Goal: Information Seeking & Learning: Learn about a topic

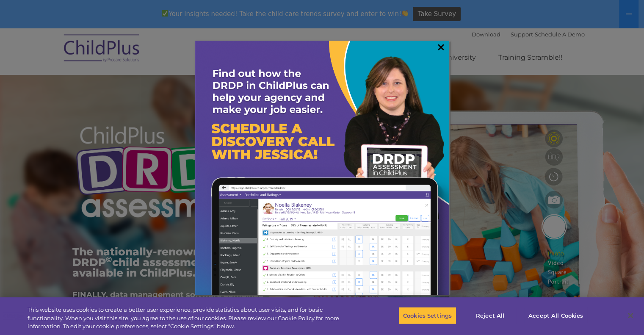
click at [437, 43] on link "×" at bounding box center [441, 47] width 10 height 8
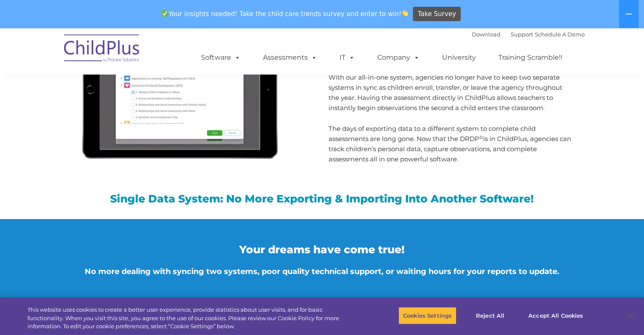
scroll to position [599, 0]
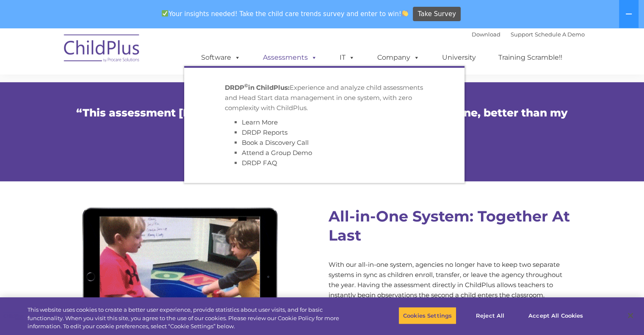
click at [280, 57] on link "Assessments" at bounding box center [290, 57] width 71 height 17
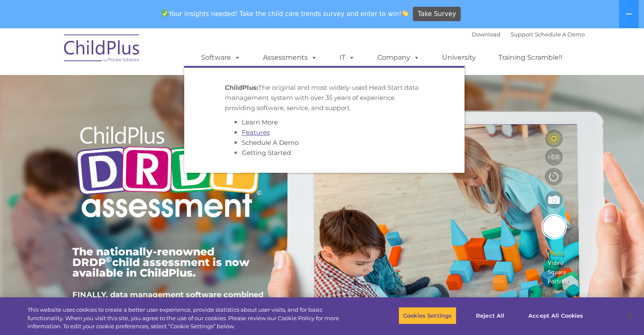
click at [252, 135] on link "Features" at bounding box center [256, 132] width 28 height 8
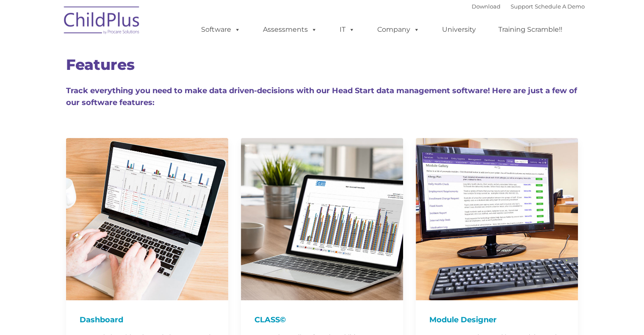
type input ""
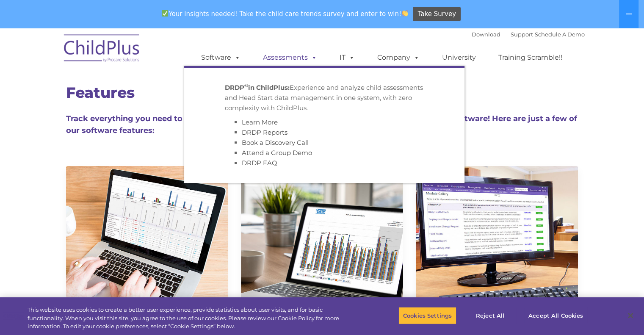
click at [276, 58] on link "Assessments" at bounding box center [290, 57] width 71 height 17
click at [253, 122] on link "Learn More" at bounding box center [260, 122] width 36 height 8
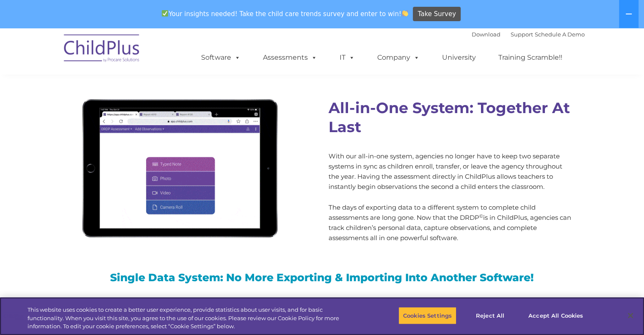
scroll to position [711, 0]
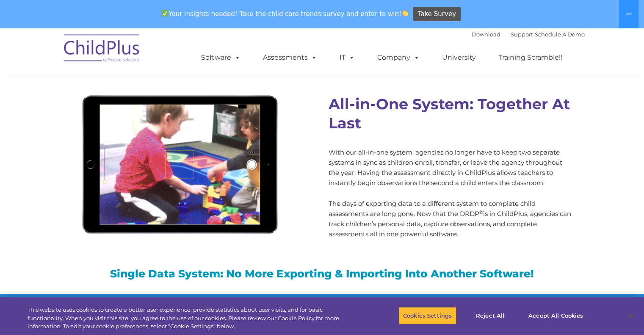
drag, startPoint x: 644, startPoint y: 90, endPoint x: 644, endPoint y: 101, distance: 11.0
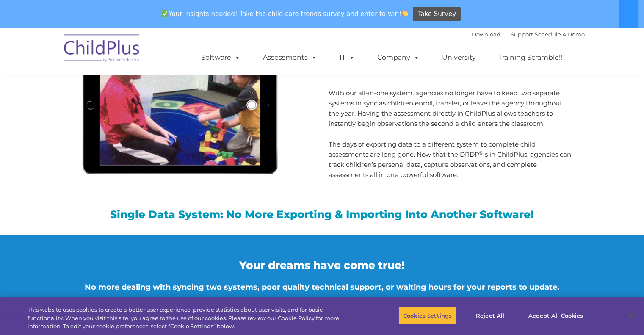
scroll to position [774, 0]
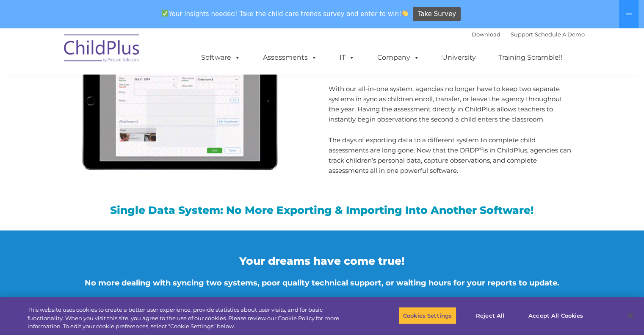
click at [203, 121] on img at bounding box center [178, 99] width 212 height 159
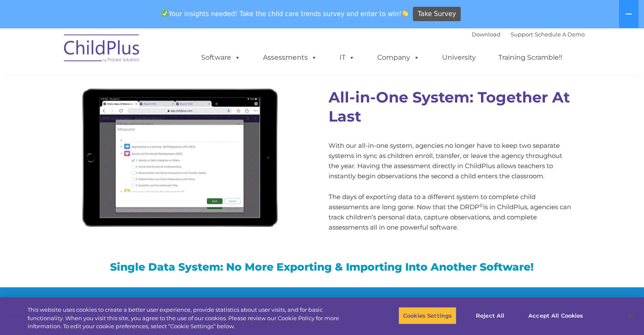
scroll to position [722, 0]
